Goal: Obtain resource: Obtain resource

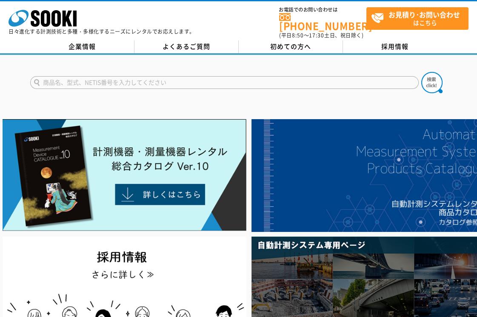
click at [64, 80] on input "text" at bounding box center [224, 82] width 389 height 13
type input "NL-42"
drag, startPoint x: 53, startPoint y: 80, endPoint x: 78, endPoint y: 93, distance: 28.2
click at [54, 79] on input "NL-42" at bounding box center [224, 82] width 389 height 13
click at [430, 77] on img at bounding box center [431, 82] width 21 height 21
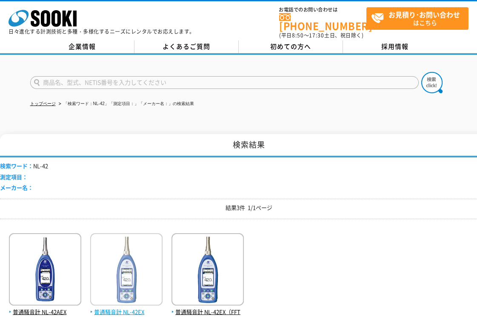
scroll to position [94, 0]
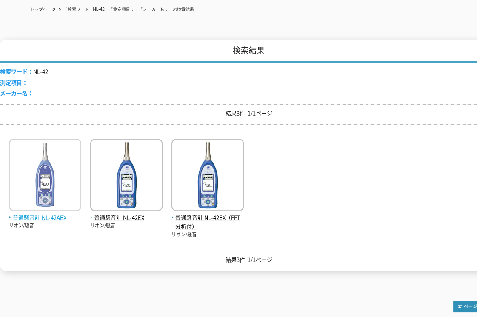
click at [57, 213] on span "普通騒音計 NL-42AEX" at bounding box center [45, 217] width 72 height 9
click at [53, 213] on span "普通騒音計 NL-42AEX" at bounding box center [45, 217] width 72 height 9
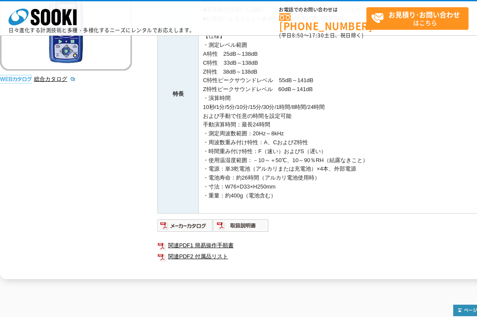
scroll to position [236, 0]
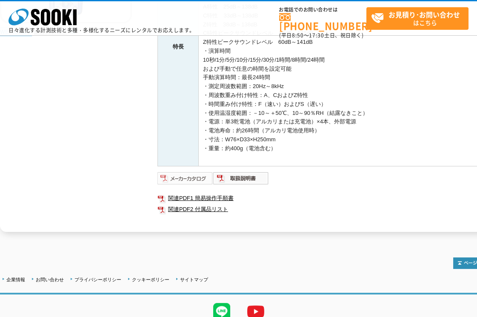
click at [200, 177] on img at bounding box center [185, 179] width 56 height 14
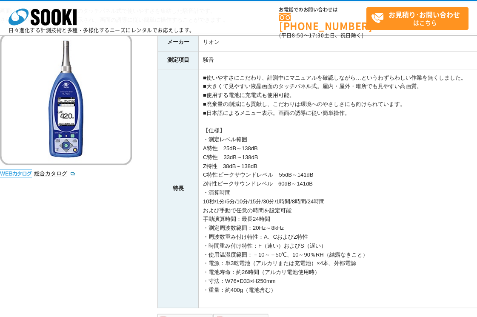
scroll to position [189, 0]
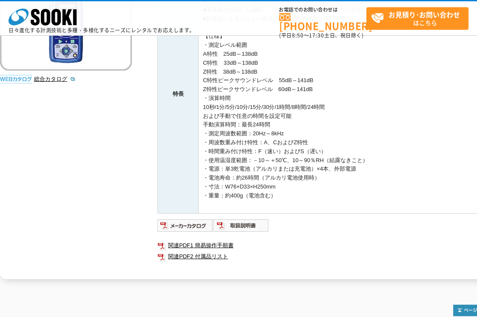
drag, startPoint x: 214, startPoint y: 84, endPoint x: 330, endPoint y: 189, distance: 156.7
click at [328, 188] on td "■使いやすさにこだわり、計測中にマニュアルを確認しながら…というわずらわしい作業を無くしました。 ■大きくて見やすい液晶画面のタッチパネル式。屋内・屋外・暗所…" at bounding box center [348, 93] width 299 height 239
drag, startPoint x: 310, startPoint y: 202, endPoint x: 307, endPoint y: 198, distance: 4.9
click at [309, 201] on td "■使いやすさにこだわり、計測中にマニュアルを確認しながら…というわずらわしい作業を無くしました。 ■大きくて見やすい液晶画面のタッチパネル式。屋内・屋外・暗所…" at bounding box center [348, 93] width 299 height 239
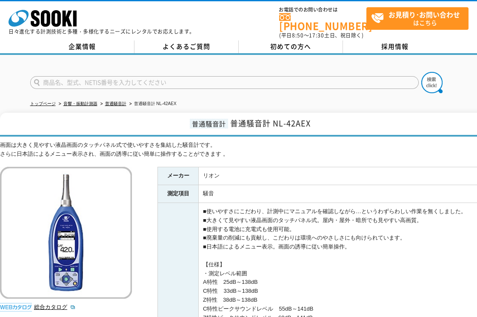
scroll to position [94, 0]
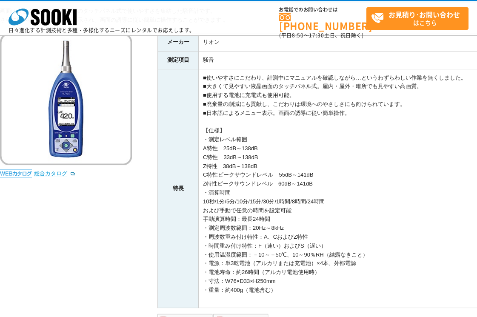
drag, startPoint x: 55, startPoint y: 172, endPoint x: 60, endPoint y: 172, distance: 4.7
click at [56, 172] on link "総合カタログ" at bounding box center [55, 173] width 42 height 6
